Goal: Navigation & Orientation: Find specific page/section

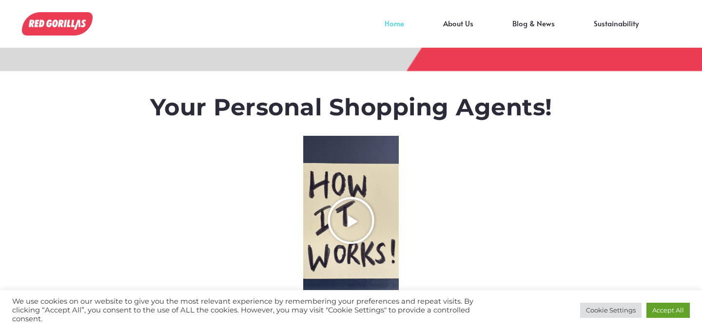
click at [345, 209] on icon "Play Video about RedGorillas How it Works" at bounding box center [350, 220] width 49 height 49
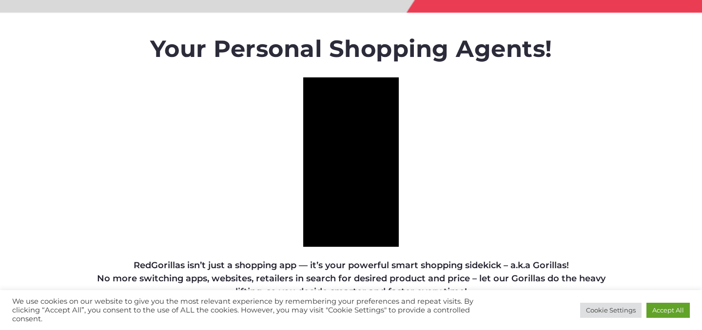
scroll to position [58, 0]
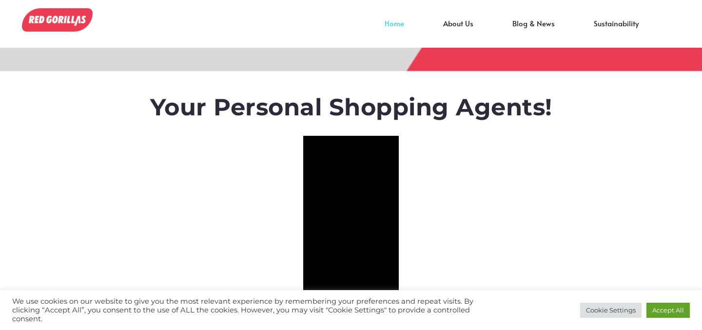
click at [47, 19] on img at bounding box center [57, 19] width 71 height 23
click at [64, 16] on img at bounding box center [57, 19] width 71 height 23
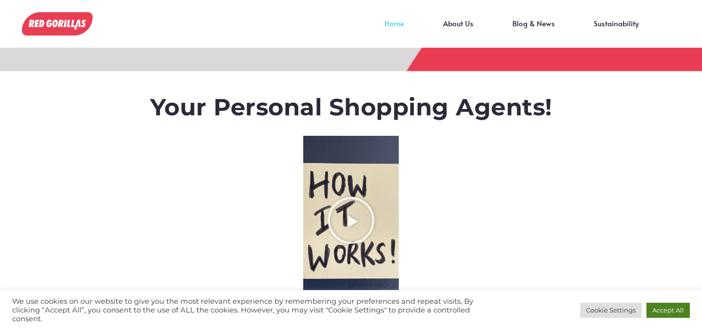
click at [660, 309] on link "Accept All" at bounding box center [667, 310] width 43 height 15
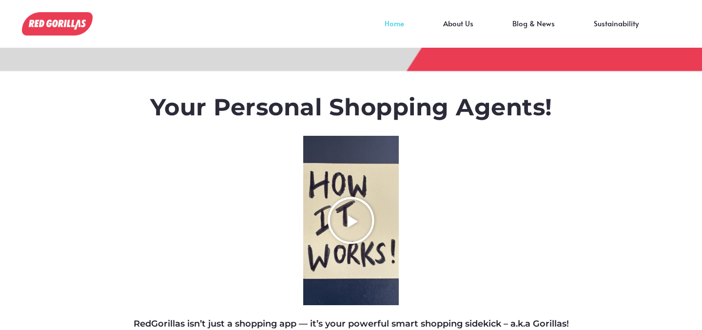
click at [347, 226] on icon "Play Video about RedGorillas How it Works" at bounding box center [350, 220] width 49 height 49
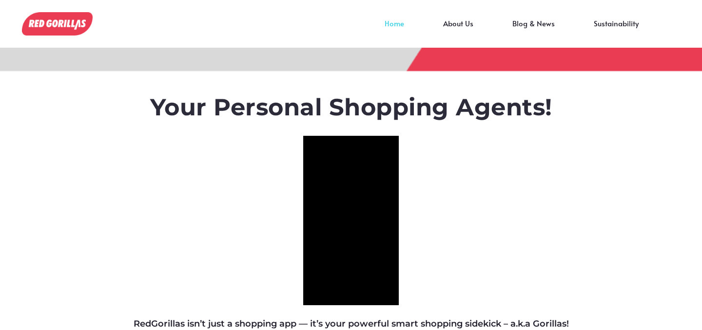
click at [396, 26] on link "Home" at bounding box center [394, 30] width 58 height 15
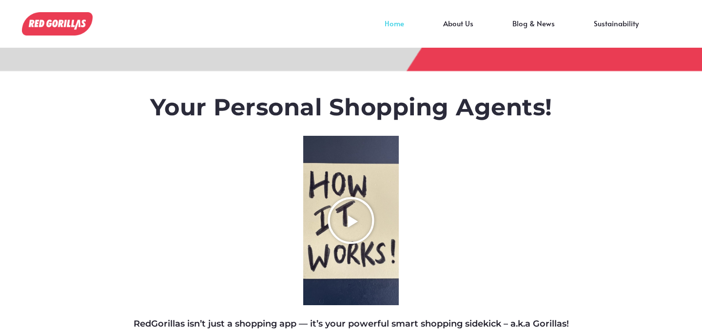
click at [352, 212] on icon "Play Video about RedGorillas How it Works" at bounding box center [350, 220] width 49 height 49
